Goal: Find specific page/section: Find specific page/section

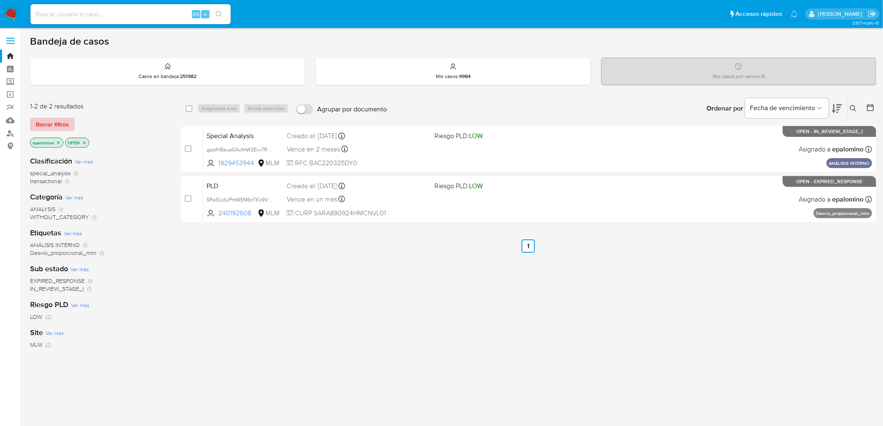
click at [44, 125] on span "Borrar filtros" at bounding box center [52, 125] width 33 height 12
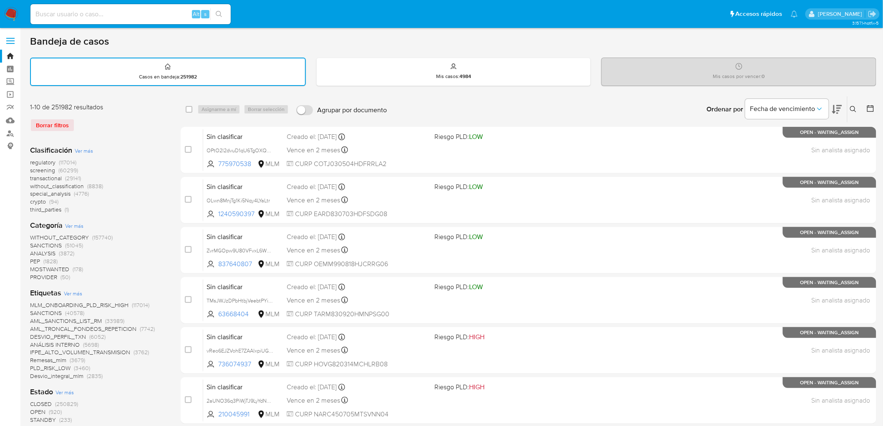
click at [14, 12] on img at bounding box center [11, 14] width 14 height 14
